Goal: Find specific page/section: Find specific page/section

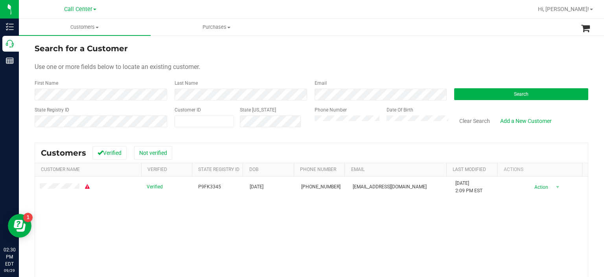
click at [282, 127] on div "State Registry ID Customer ID State [US_STATE] Phone Number Date Of Birth Clear…" at bounding box center [312, 120] width 554 height 28
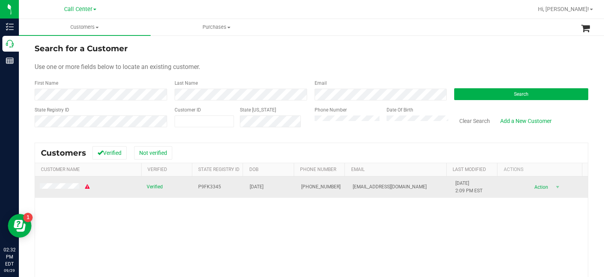
click at [68, 183] on span at bounding box center [65, 187] width 51 height 8
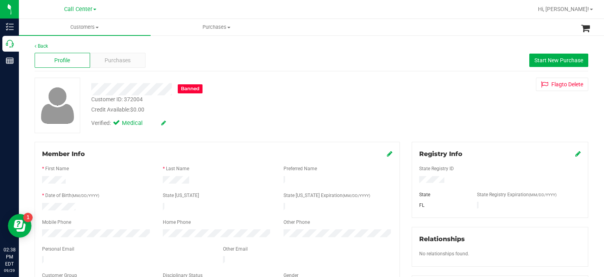
drag, startPoint x: 129, startPoint y: 94, endPoint x: 130, endPoint y: 100, distance: 6.0
click at [130, 100] on div "Customer ID: 372004" at bounding box center [117, 99] width 52 height 8
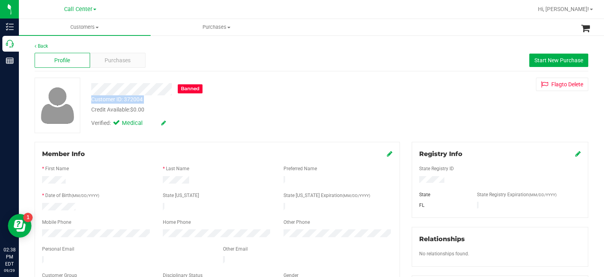
copy div "Customer ID: 372004"
